Goal: Find specific page/section: Find specific page/section

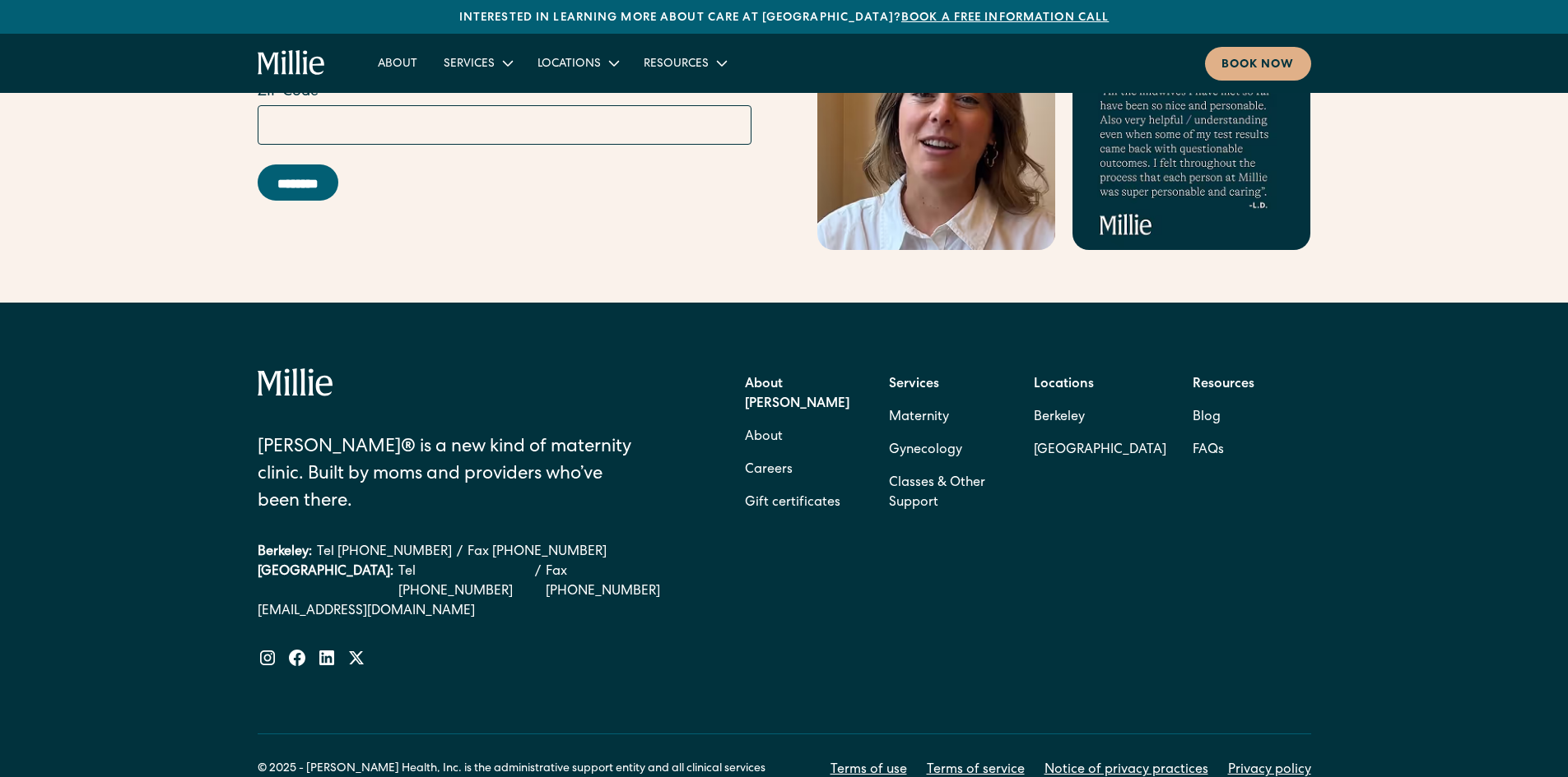
scroll to position [6618, 0]
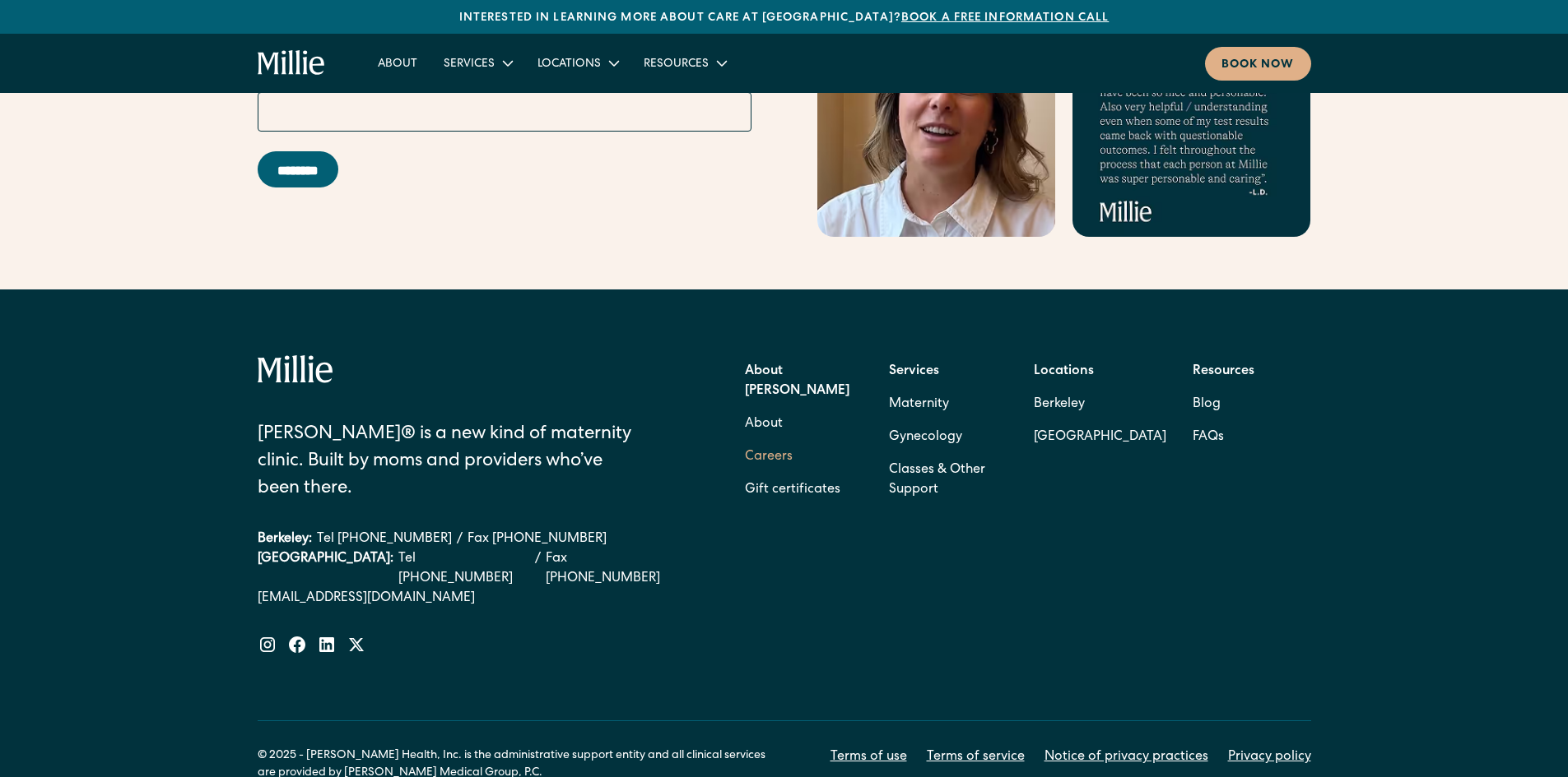
click at [767, 441] on link "Careers" at bounding box center [769, 457] width 47 height 33
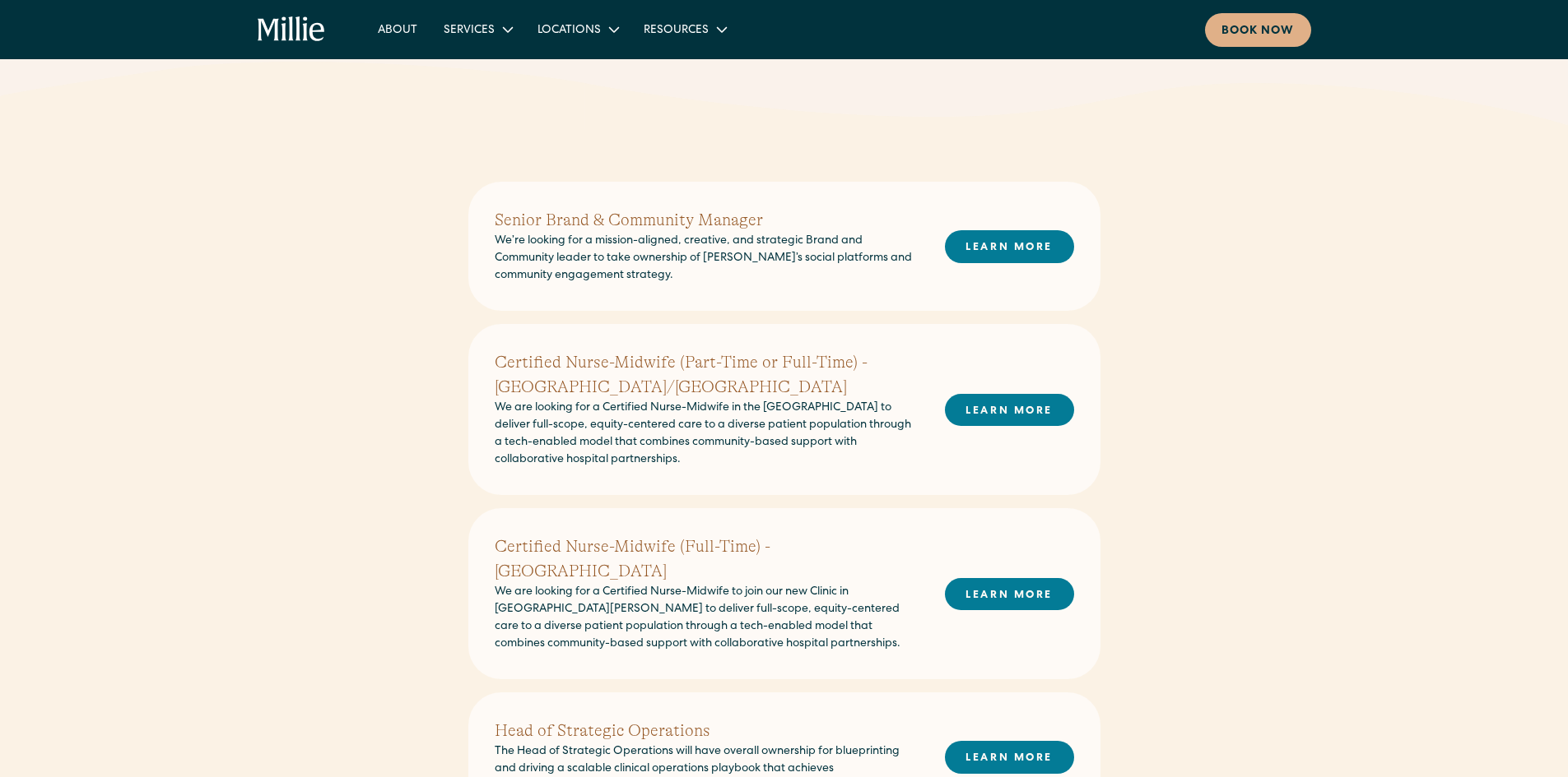
scroll to position [329, 0]
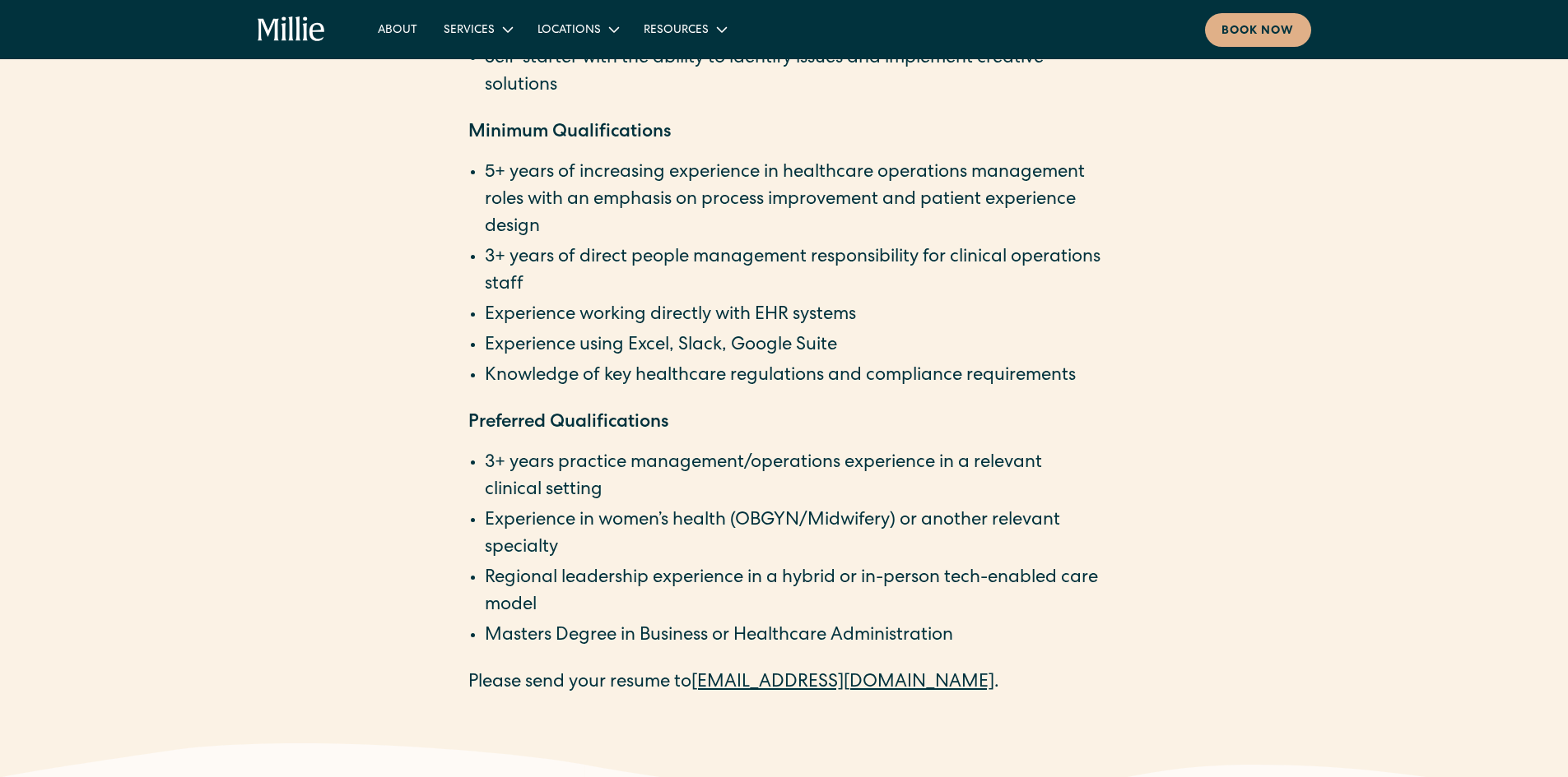
scroll to position [3044, 0]
